Goal: Information Seeking & Learning: Learn about a topic

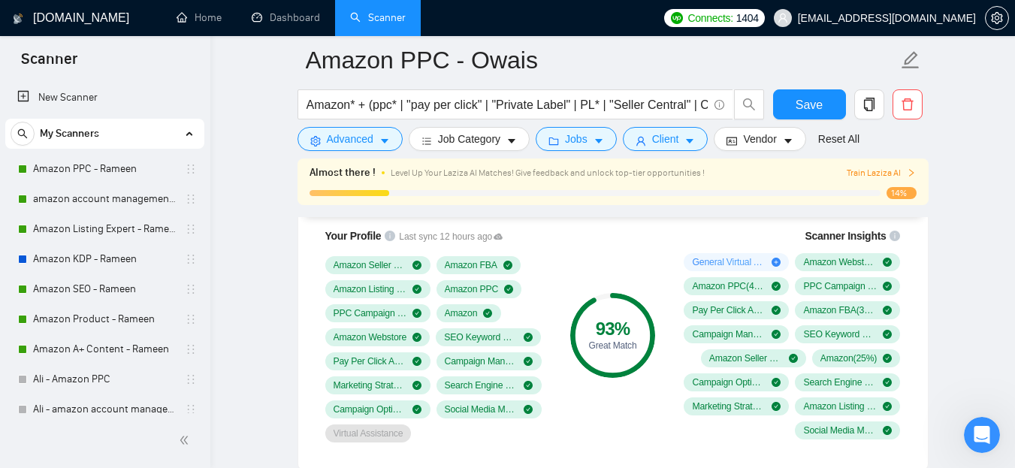
scroll to position [252, 0]
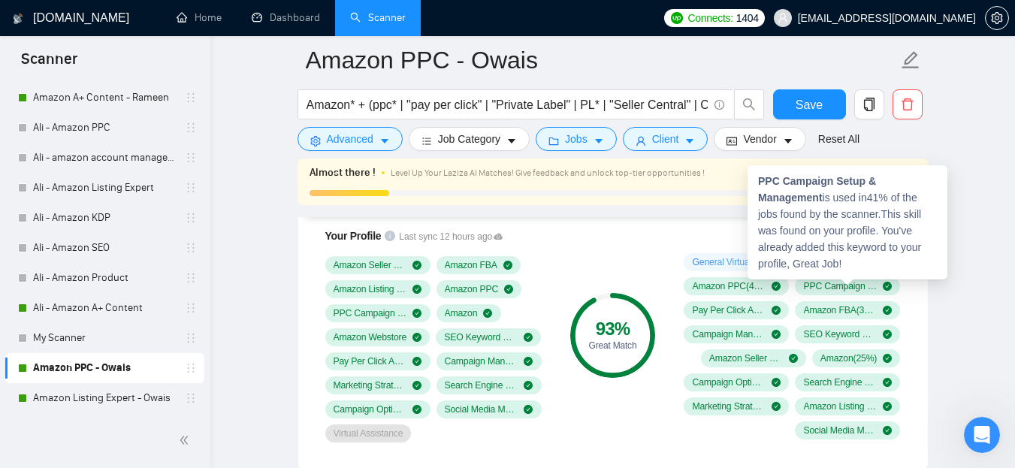
click at [801, 187] on strong "PPC Campaign Setup & Management" at bounding box center [817, 189] width 118 height 29
click at [776, 185] on strong "PPC Campaign Setup & Management" at bounding box center [817, 189] width 118 height 29
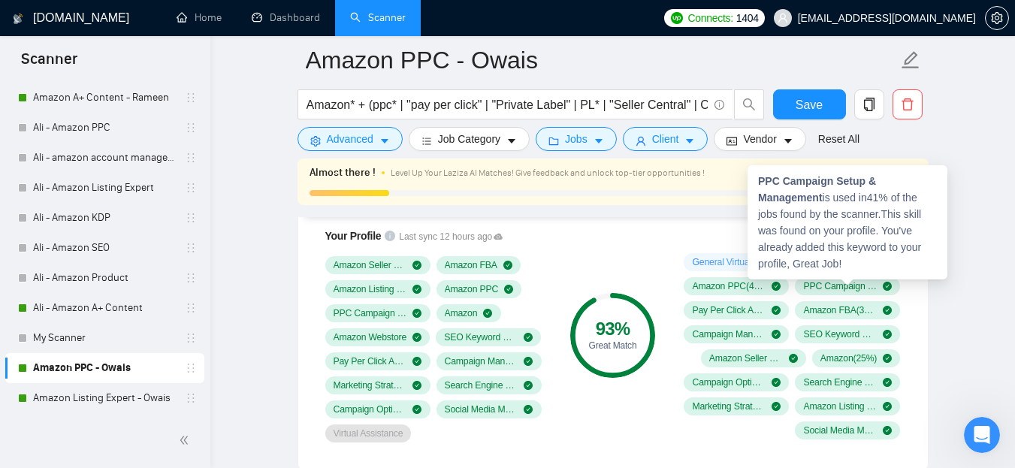
click at [756, 181] on div "PPC Campaign Setup & Management is used in 41 % of the jobs found by the scanne…" at bounding box center [847, 222] width 200 height 114
drag, startPoint x: 759, startPoint y: 179, endPoint x: 825, endPoint y: 200, distance: 69.1
click at [825, 200] on div "PPC Campaign Setup & Management is used in 41 % of the jobs found by the scanne…" at bounding box center [847, 222] width 200 height 114
copy strong "PPC Campaign Setup & Management"
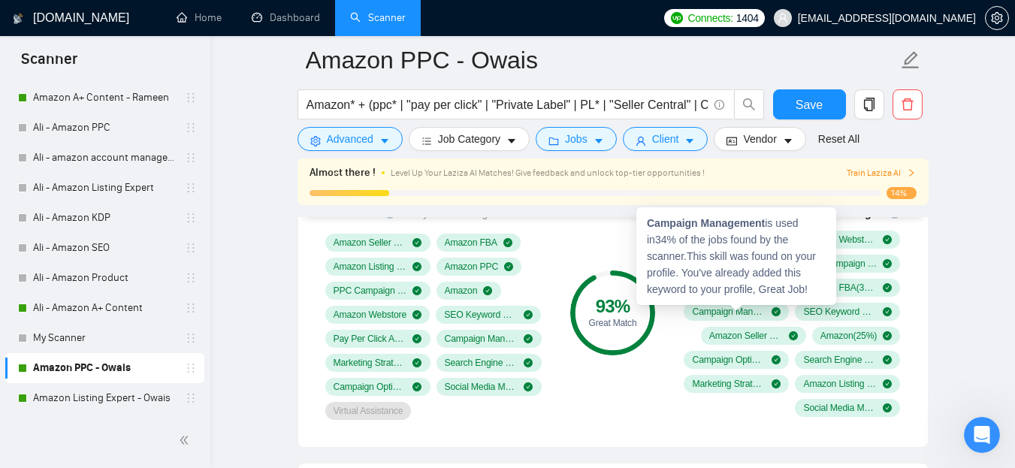
scroll to position [1219, 0]
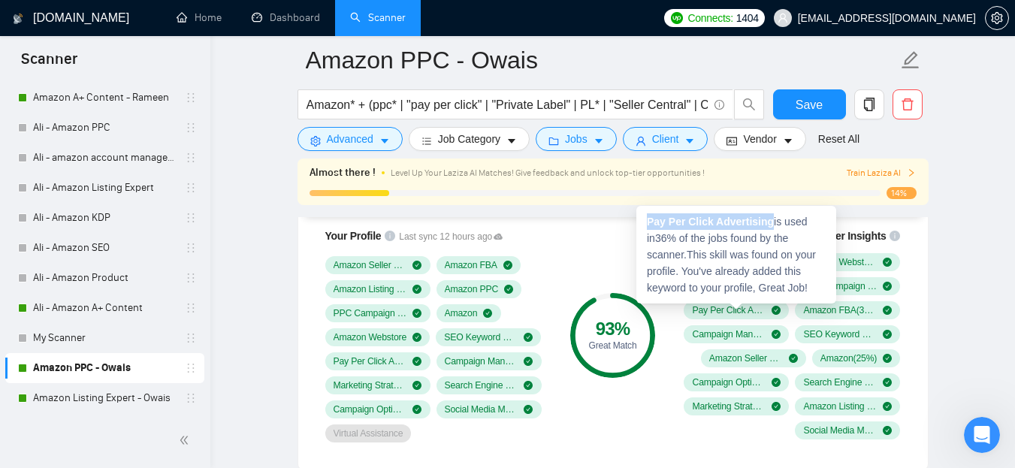
drag, startPoint x: 647, startPoint y: 217, endPoint x: 768, endPoint y: 215, distance: 120.9
click at [768, 216] on strong "Pay Per Click Advertising" at bounding box center [710, 222] width 127 height 12
copy strong "Pay Per Click Advertising"
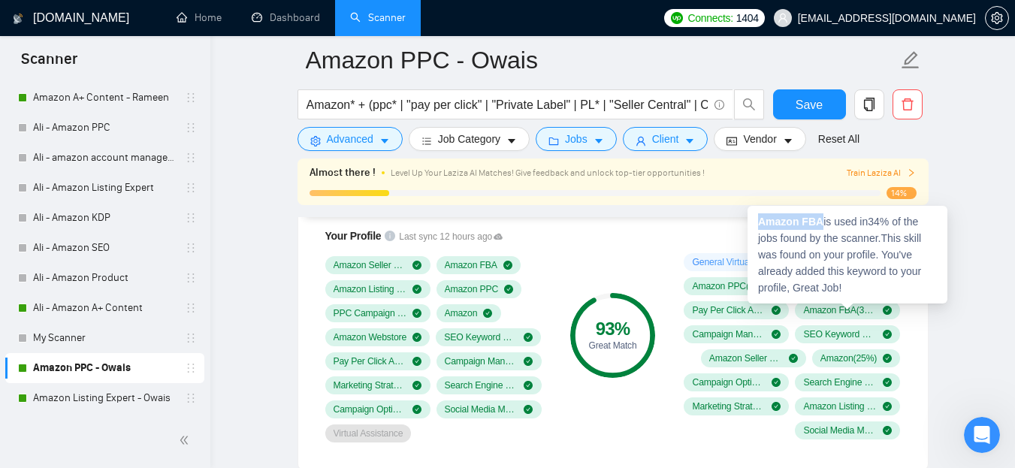
drag, startPoint x: 755, startPoint y: 217, endPoint x: 819, endPoint y: 213, distance: 63.9
click at [819, 213] on div "Amazon FBA is used in 34 % of the jobs found by the scanner. This skill was fou…" at bounding box center [847, 255] width 200 height 98
copy strong "Amazon FBA"
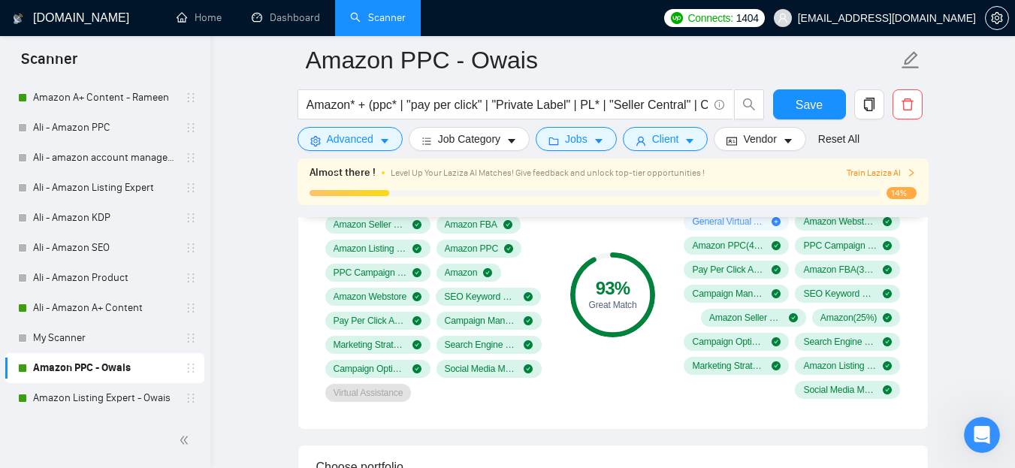
scroll to position [1294, 0]
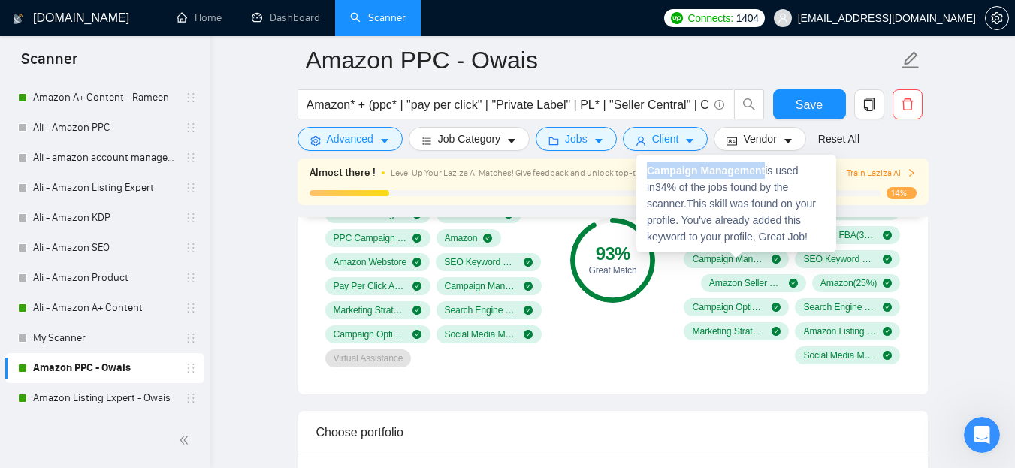
drag, startPoint x: 649, startPoint y: 170, endPoint x: 765, endPoint y: 169, distance: 115.7
click at [765, 169] on strong "Campaign Management" at bounding box center [706, 170] width 118 height 12
copy strong "Campaign Management"
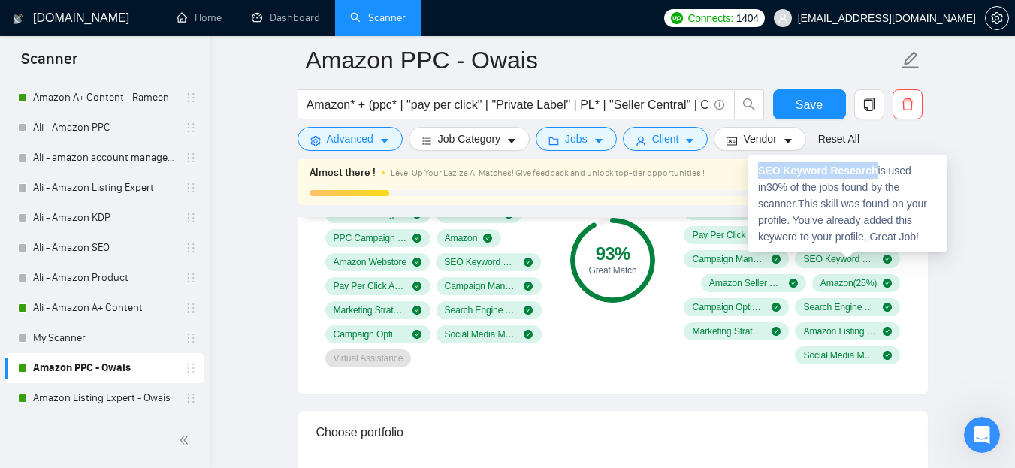
drag, startPoint x: 759, startPoint y: 167, endPoint x: 871, endPoint y: 163, distance: 112.7
click at [871, 163] on div "SEO Keyword Research is used in 30 % of the jobs found by the scanner. This ski…" at bounding box center [847, 204] width 200 height 98
copy strong "SEO Keyword Research"
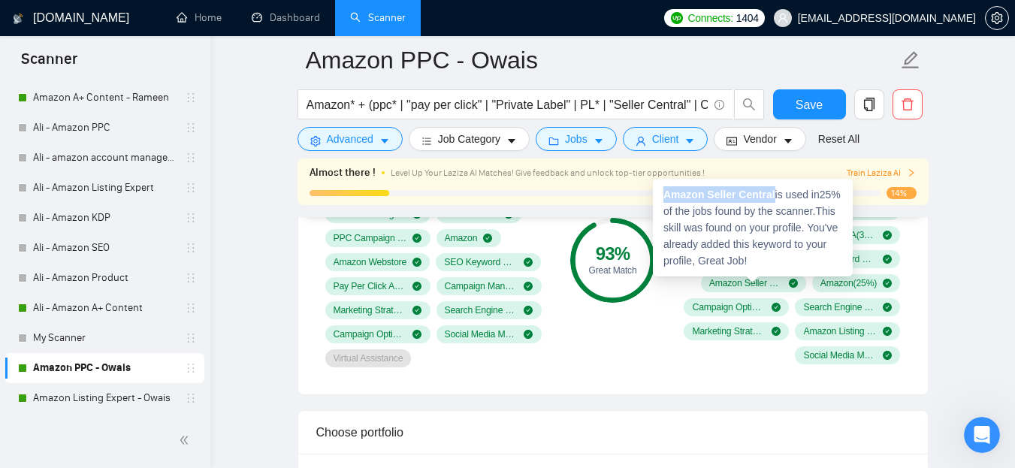
drag, startPoint x: 665, startPoint y: 192, endPoint x: 774, endPoint y: 191, distance: 108.9
click at [774, 191] on div "Amazon Seller Central is used in 25 % of the jobs found by the scanner. This sk…" at bounding box center [753, 228] width 200 height 98
copy strong "Amazon Seller Central"
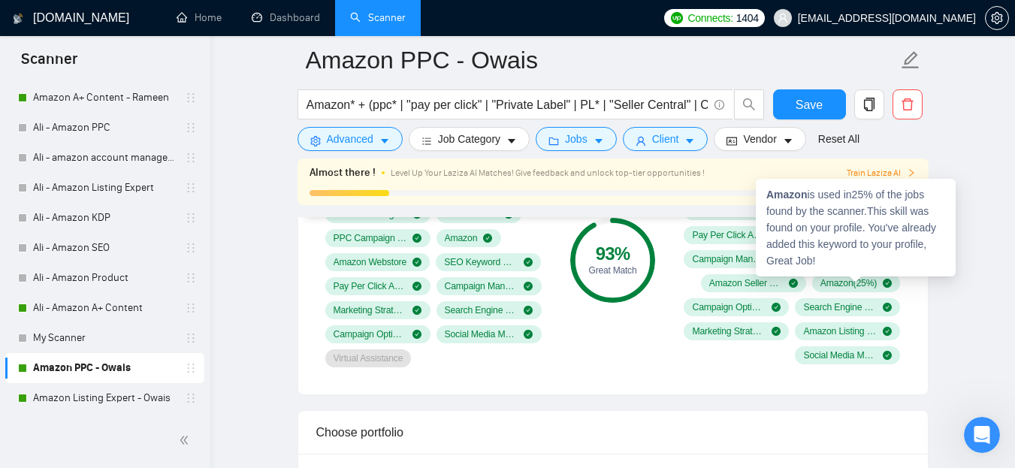
click at [790, 190] on strong "Amazon" at bounding box center [786, 195] width 41 height 12
copy div "Amazon"
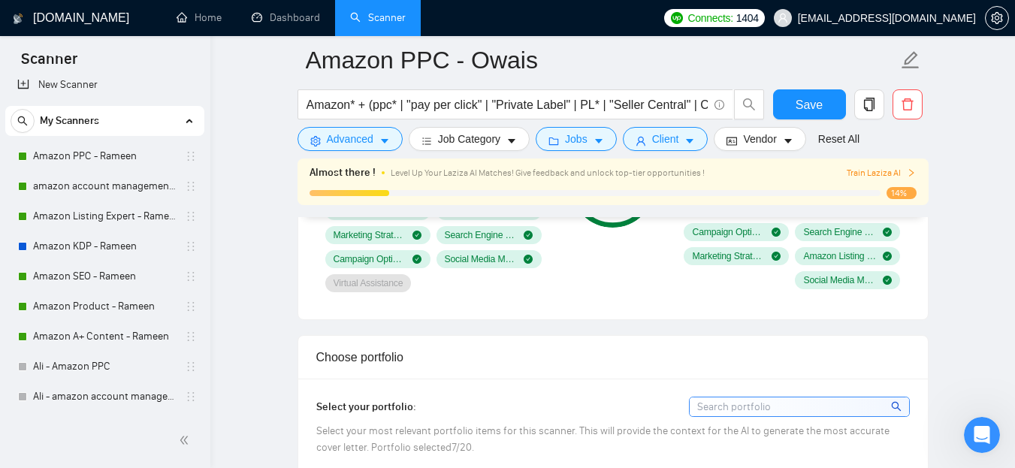
scroll to position [0, 0]
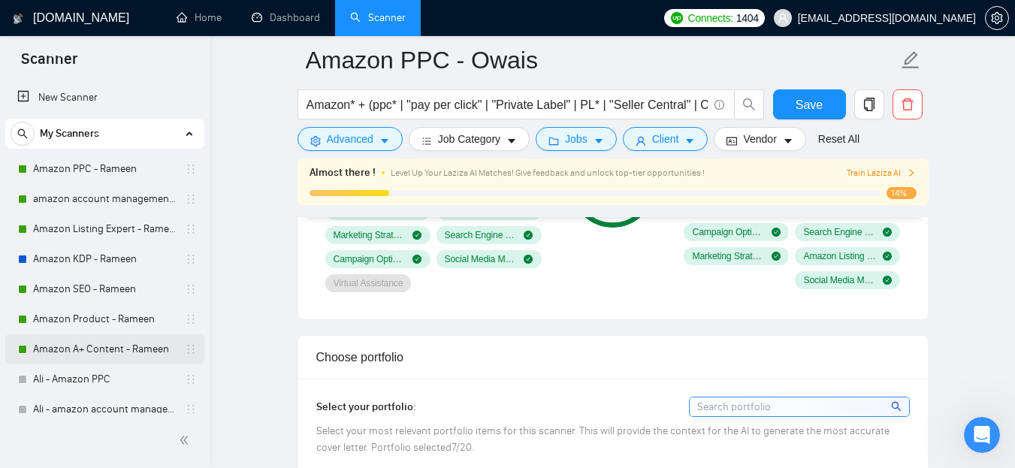
click at [113, 351] on link "Amazon A+ Content - Rameen" at bounding box center [104, 349] width 143 height 30
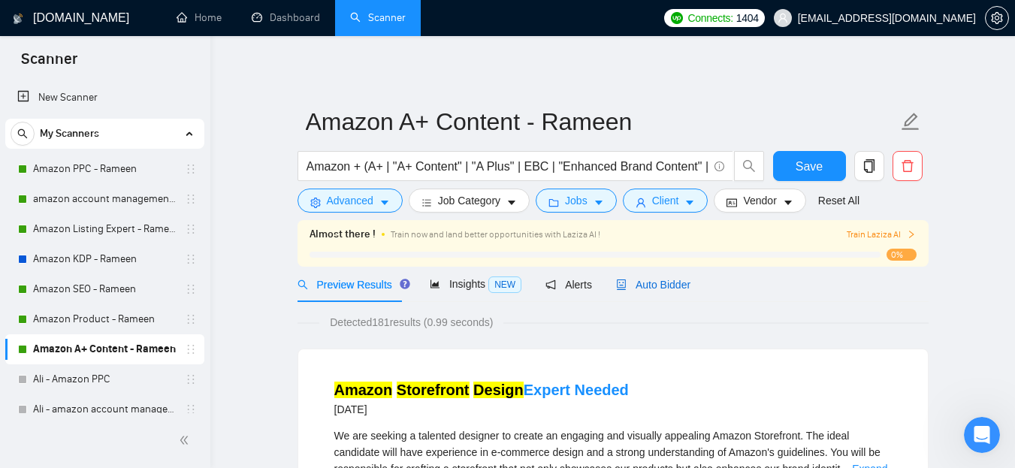
click at [648, 288] on span "Auto Bidder" at bounding box center [653, 285] width 74 height 12
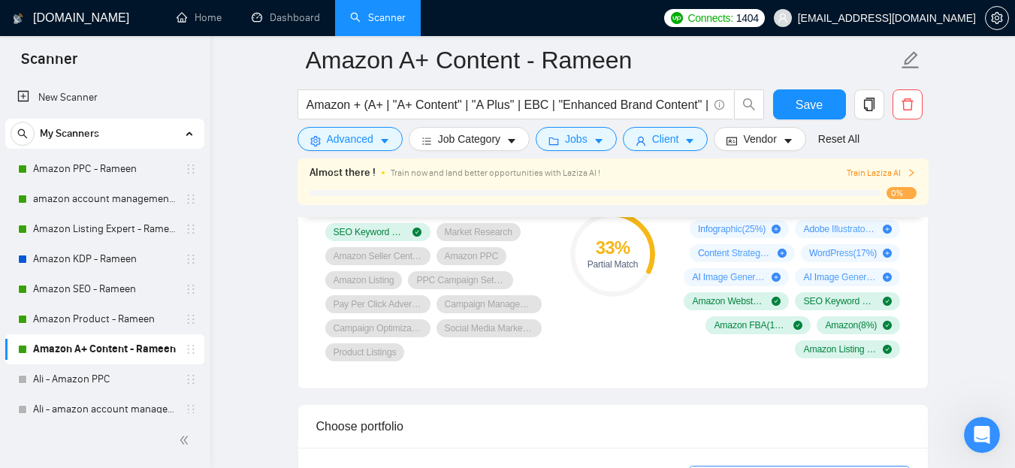
scroll to position [1127, 0]
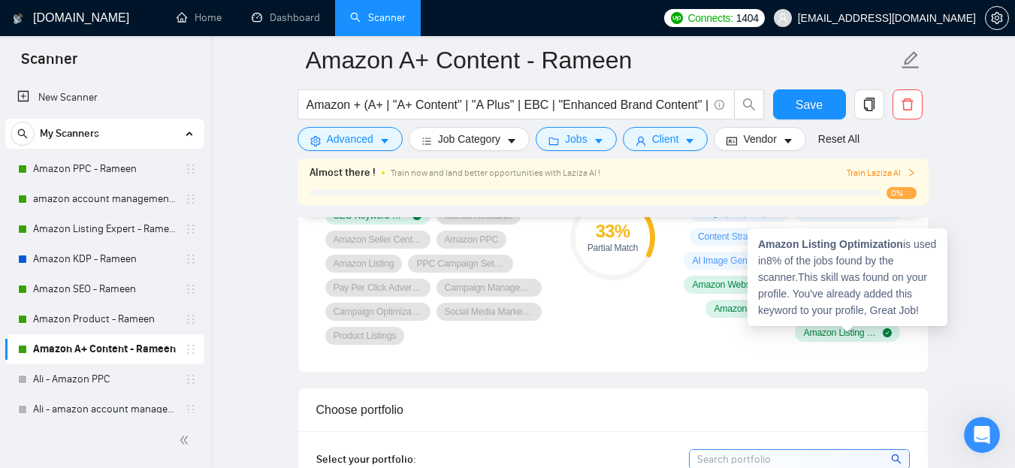
click at [835, 333] on span "Amazon Listing Optimization ( 8 %)" at bounding box center [840, 333] width 74 height 12
drag, startPoint x: 759, startPoint y: 241, endPoint x: 903, endPoint y: 242, distance: 143.4
click at [903, 242] on div "Amazon Listing Optimization is used in 8 % of the jobs found by the scanner. Th…" at bounding box center [847, 277] width 200 height 98
copy strong "Amazon Listing Optimization"
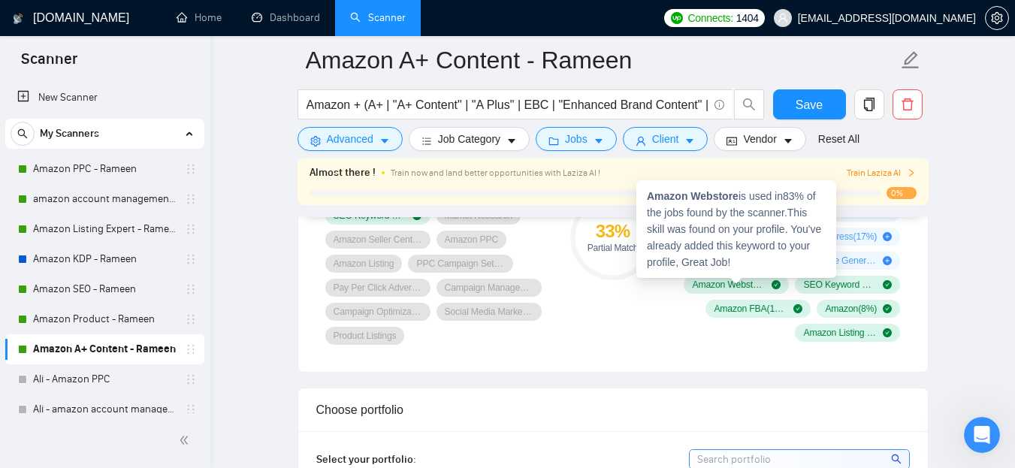
scroll to position [1051, 0]
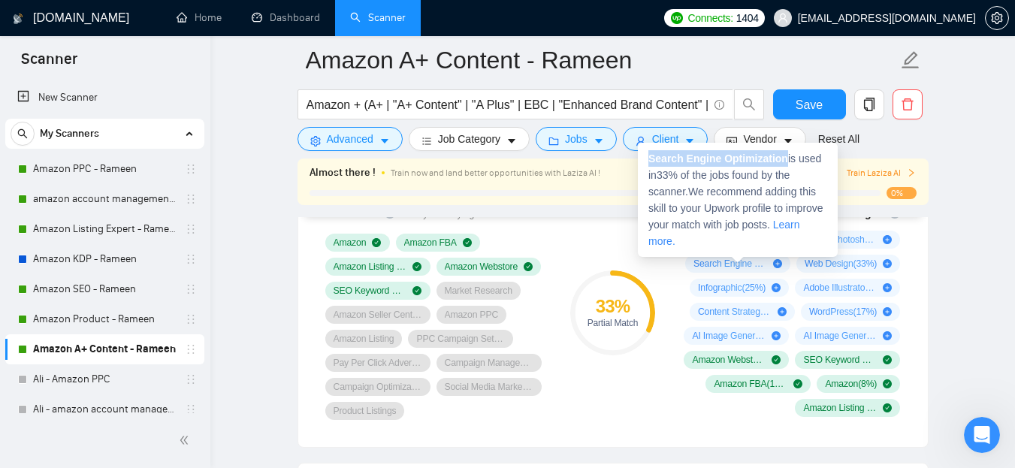
drag, startPoint x: 646, startPoint y: 161, endPoint x: 786, endPoint y: 160, distance: 139.7
click at [786, 160] on div "Search Engine Optimization is used in 33 % of the jobs found by the scanner. We…" at bounding box center [738, 200] width 200 height 114
copy strong "Search Engine Optimization"
